Goal: Transaction & Acquisition: Purchase product/service

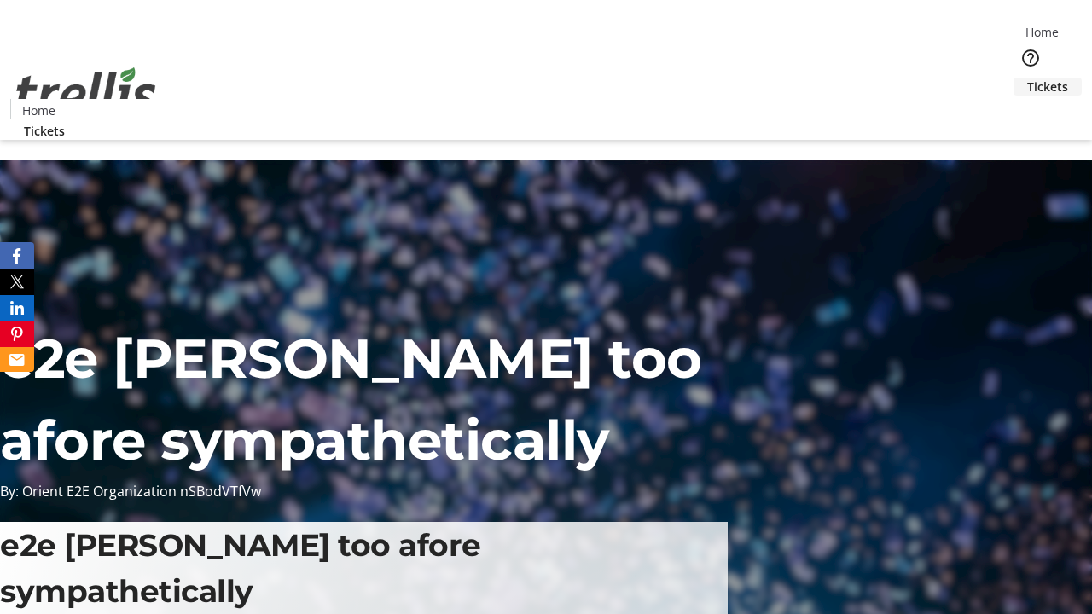
click at [1027, 78] on span "Tickets" at bounding box center [1047, 87] width 41 height 18
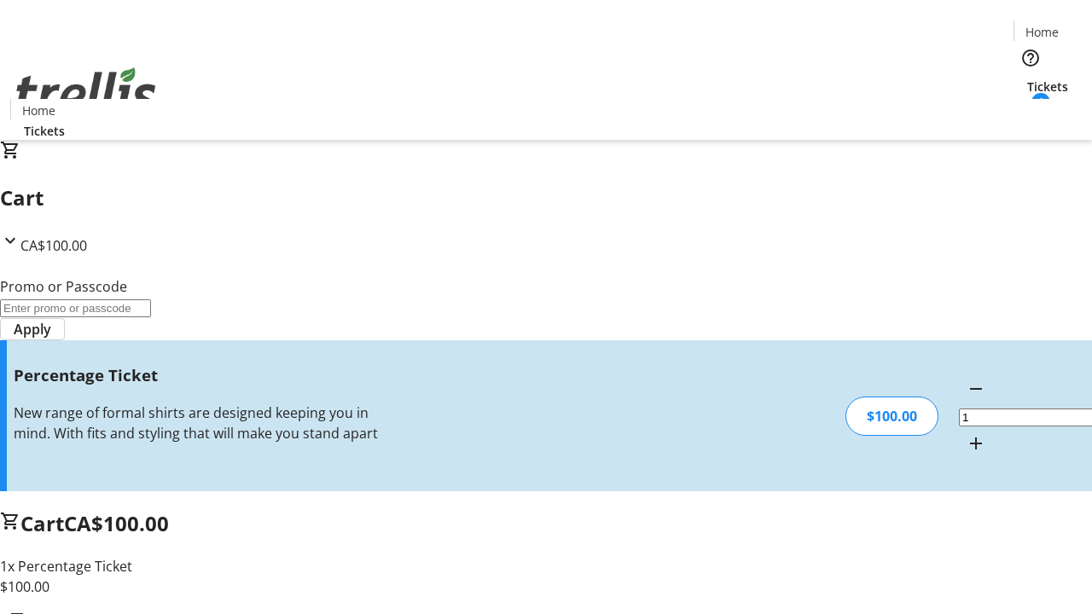
type input "BAR"
